Goal: Navigation & Orientation: Find specific page/section

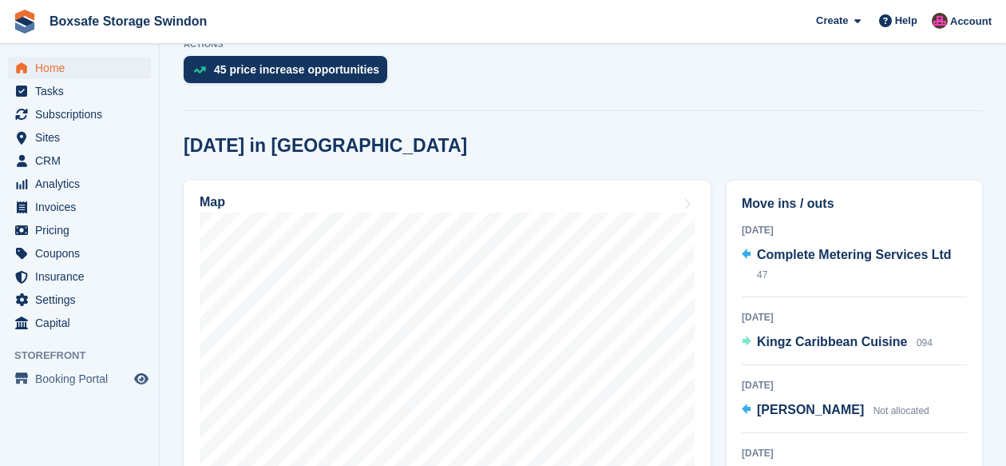
scroll to position [374, 0]
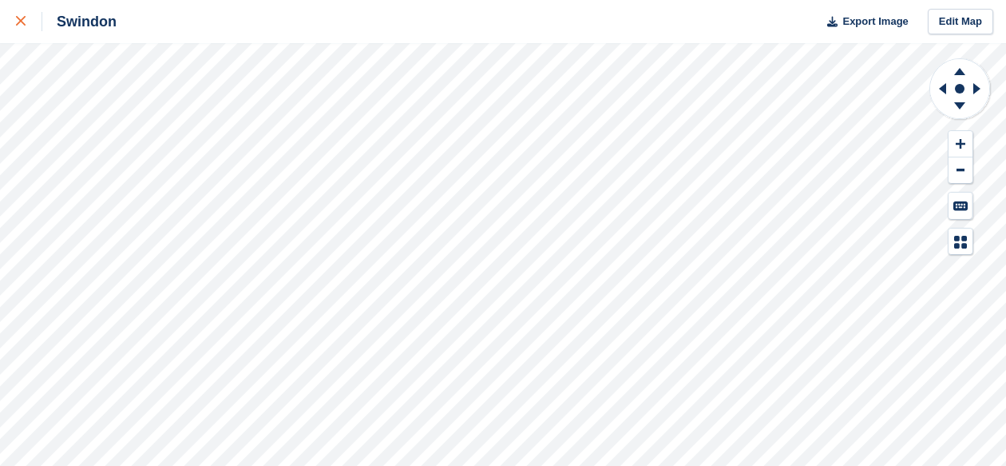
click at [14, 22] on link at bounding box center [21, 21] width 42 height 43
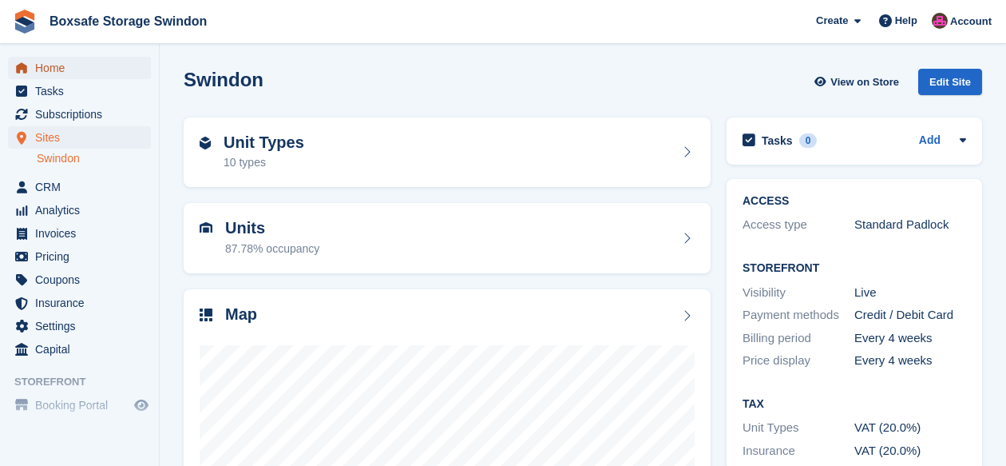
click at [48, 62] on span "Home" at bounding box center [83, 68] width 96 height 22
